Goal: Use online tool/utility: Utilize a website feature to perform a specific function

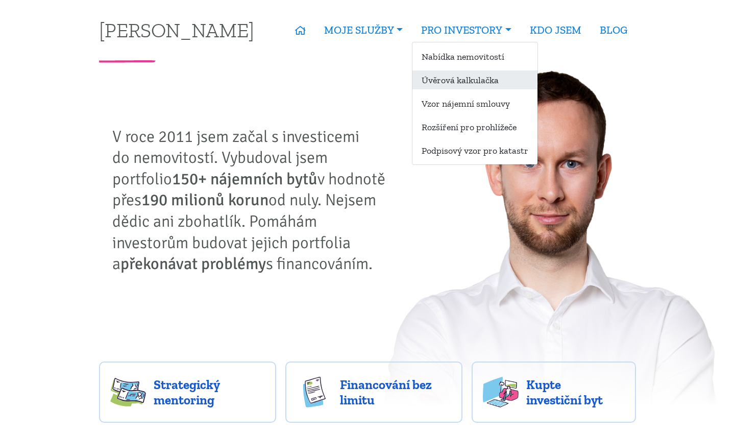
click at [477, 82] on link "Úvěrová kalkulačka" at bounding box center [474, 79] width 125 height 19
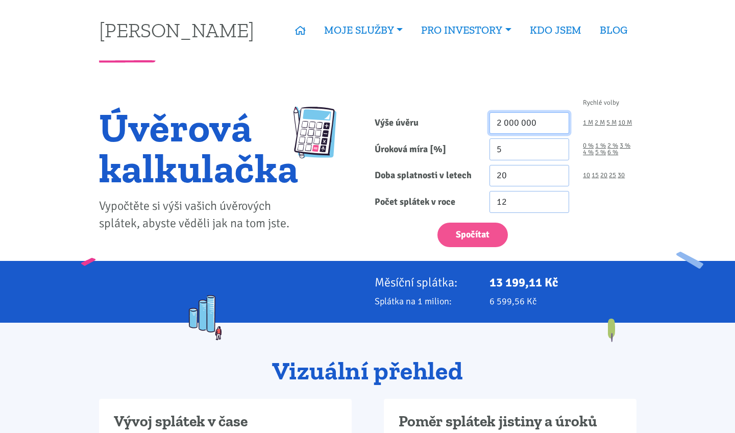
click at [516, 121] on input "2 000 000" at bounding box center [529, 123] width 80 height 22
type input "3 310 000"
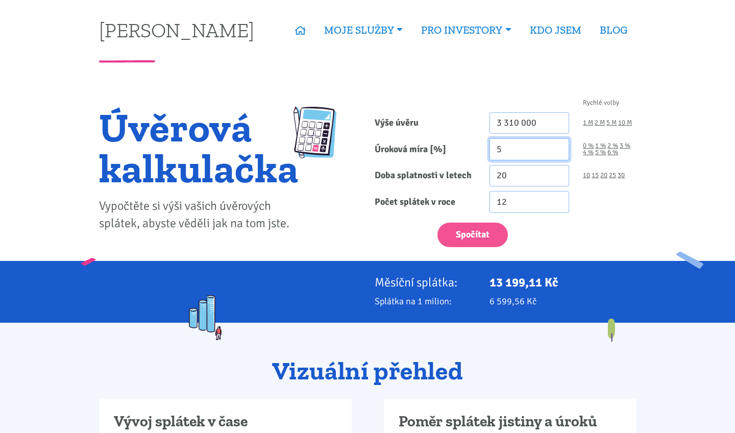
click at [509, 144] on input "5" at bounding box center [529, 149] width 80 height 22
type input "4.99"
click at [515, 178] on input "20" at bounding box center [529, 176] width 80 height 22
type input "30"
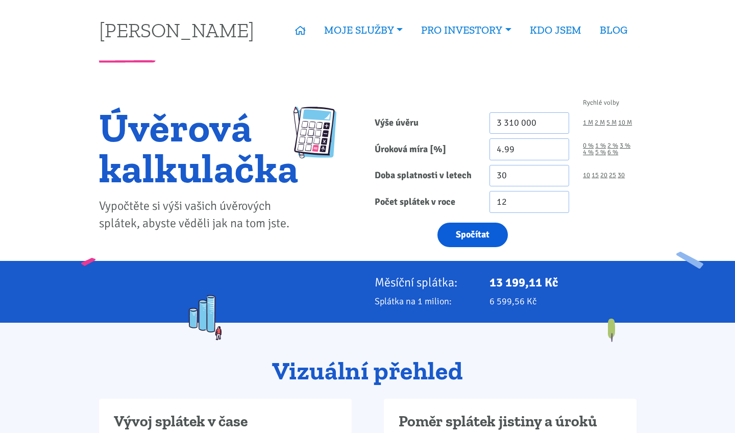
click at [486, 228] on button "Spočítat" at bounding box center [472, 234] width 70 height 25
type input "3310000"
